Goal: Navigation & Orientation: Find specific page/section

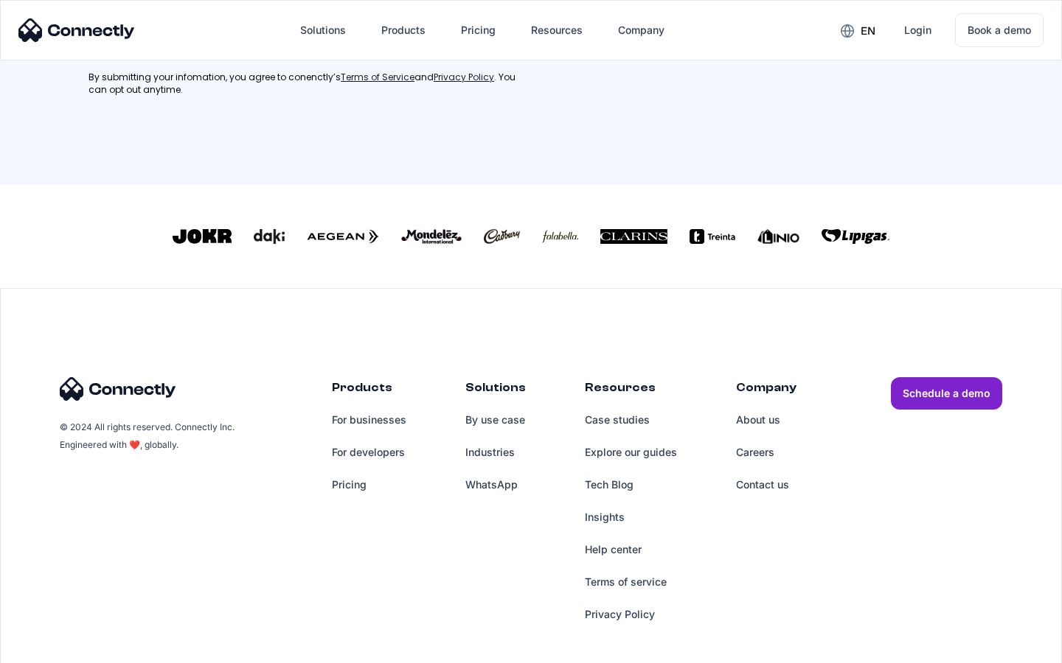
scroll to position [663, 0]
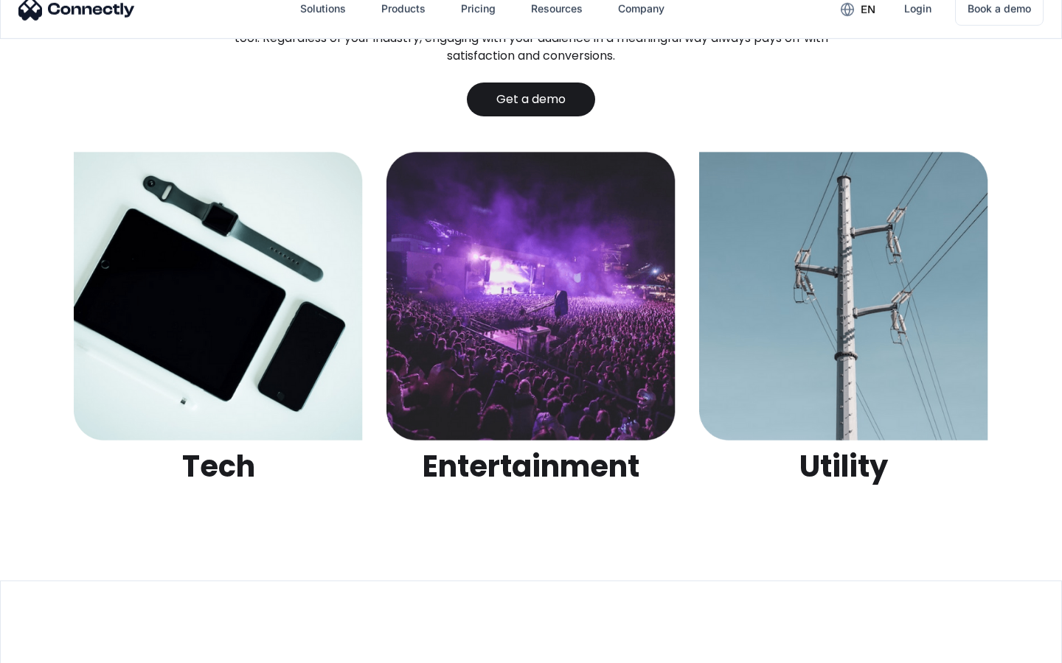
scroll to position [4651, 0]
